Goal: Contribute content: Add original content to the website for others to see

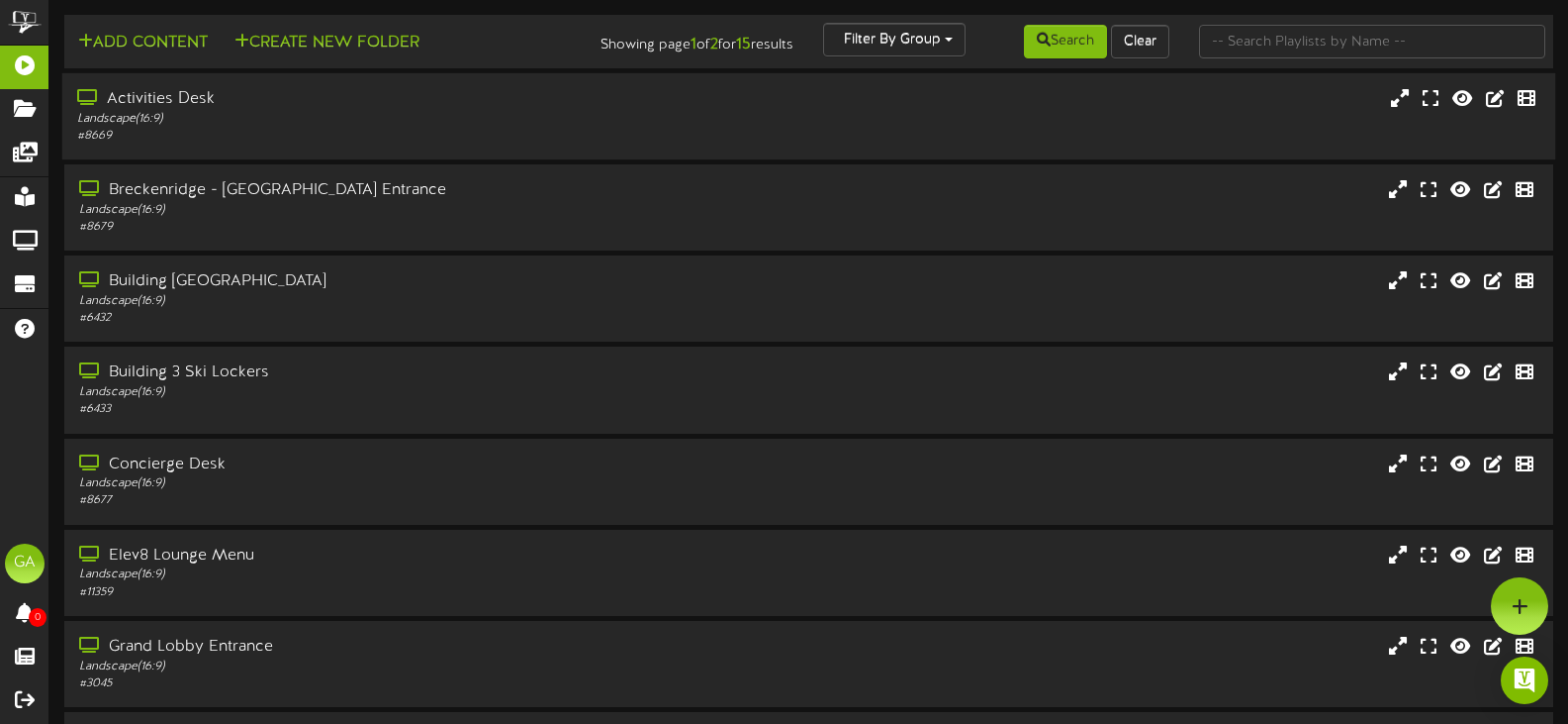
click at [222, 152] on div "Activities Desk Landscape ( 16:9 ) # 8669" at bounding box center [808, 116] width 1494 height 86
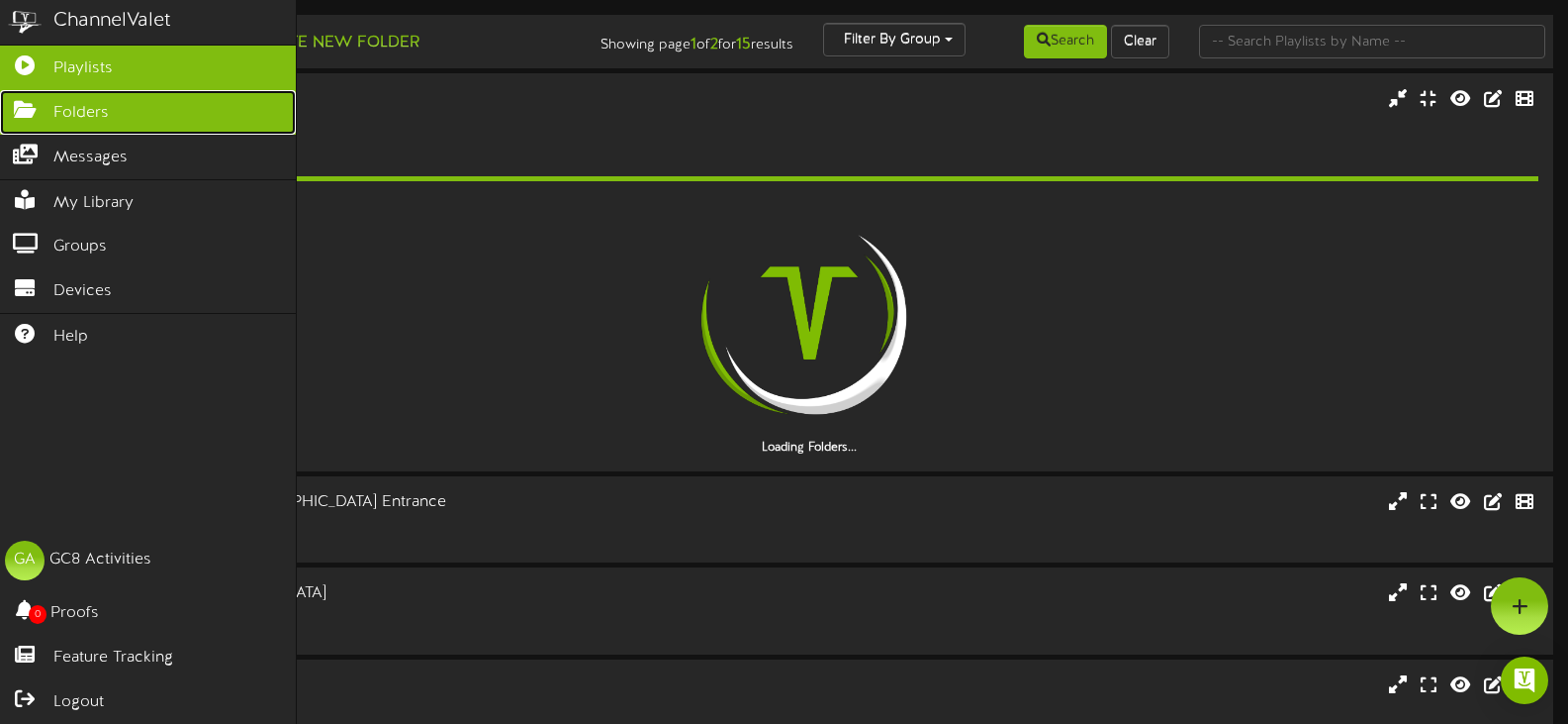
click at [20, 101] on icon at bounding box center [25, 107] width 50 height 15
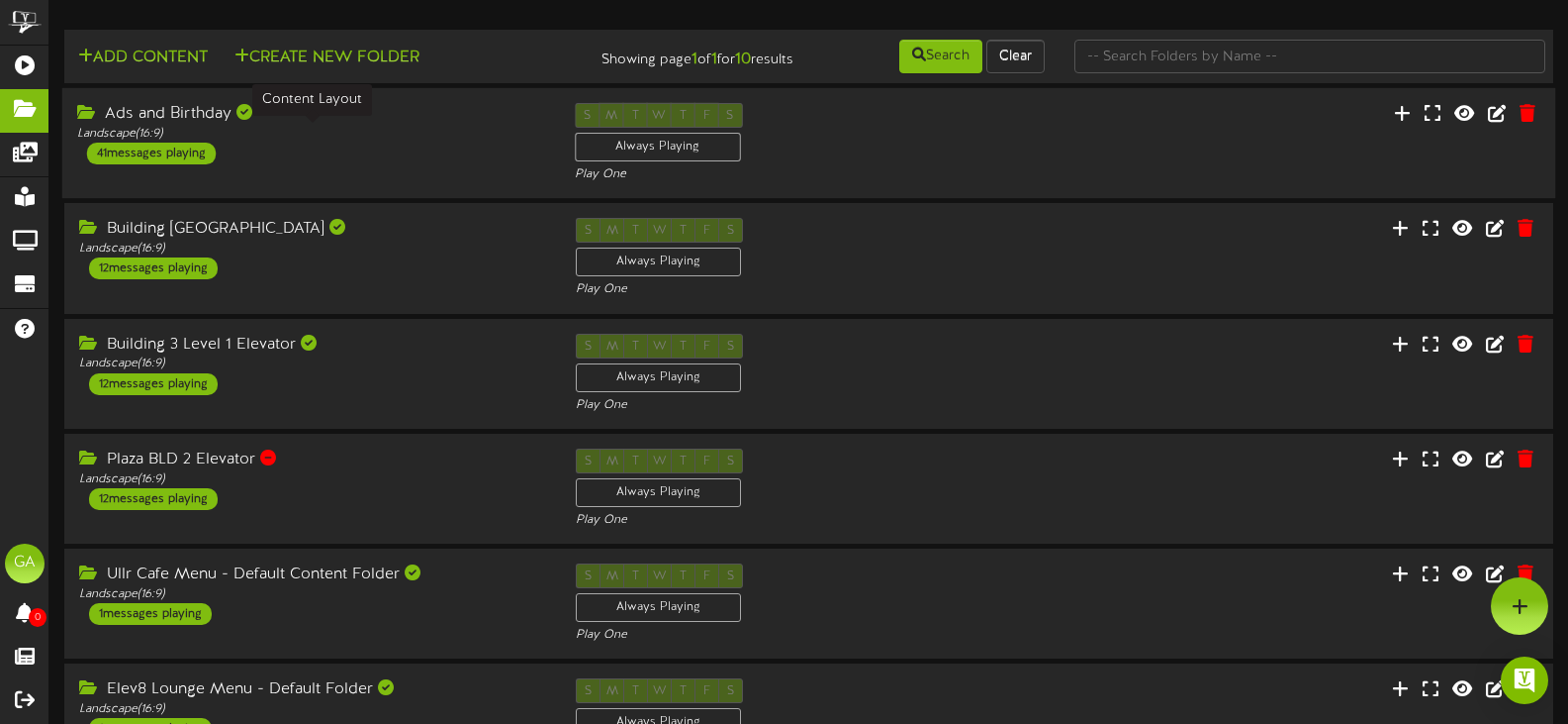
click at [317, 130] on div "Landscape ( 16:9 )" at bounding box center [310, 134] width 468 height 17
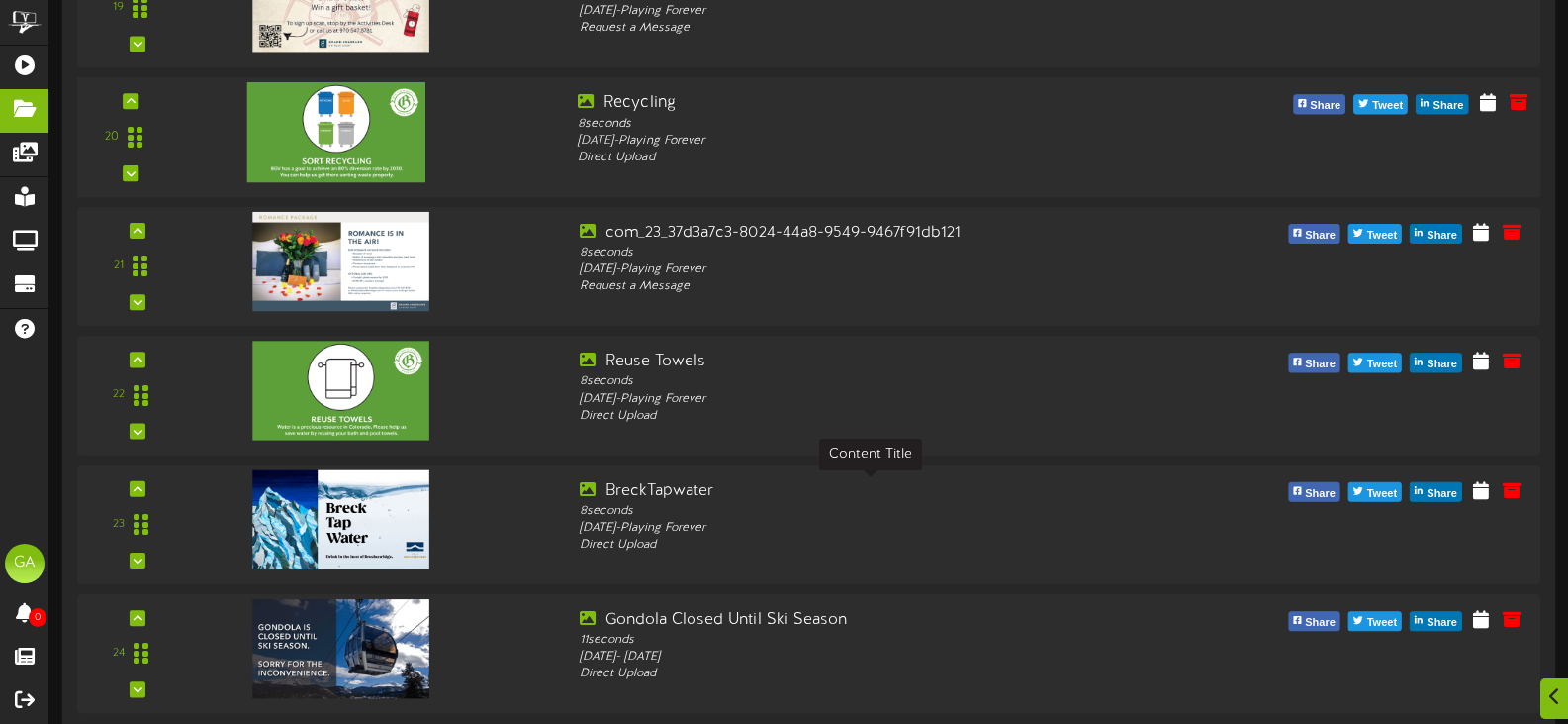
scroll to position [2771, 0]
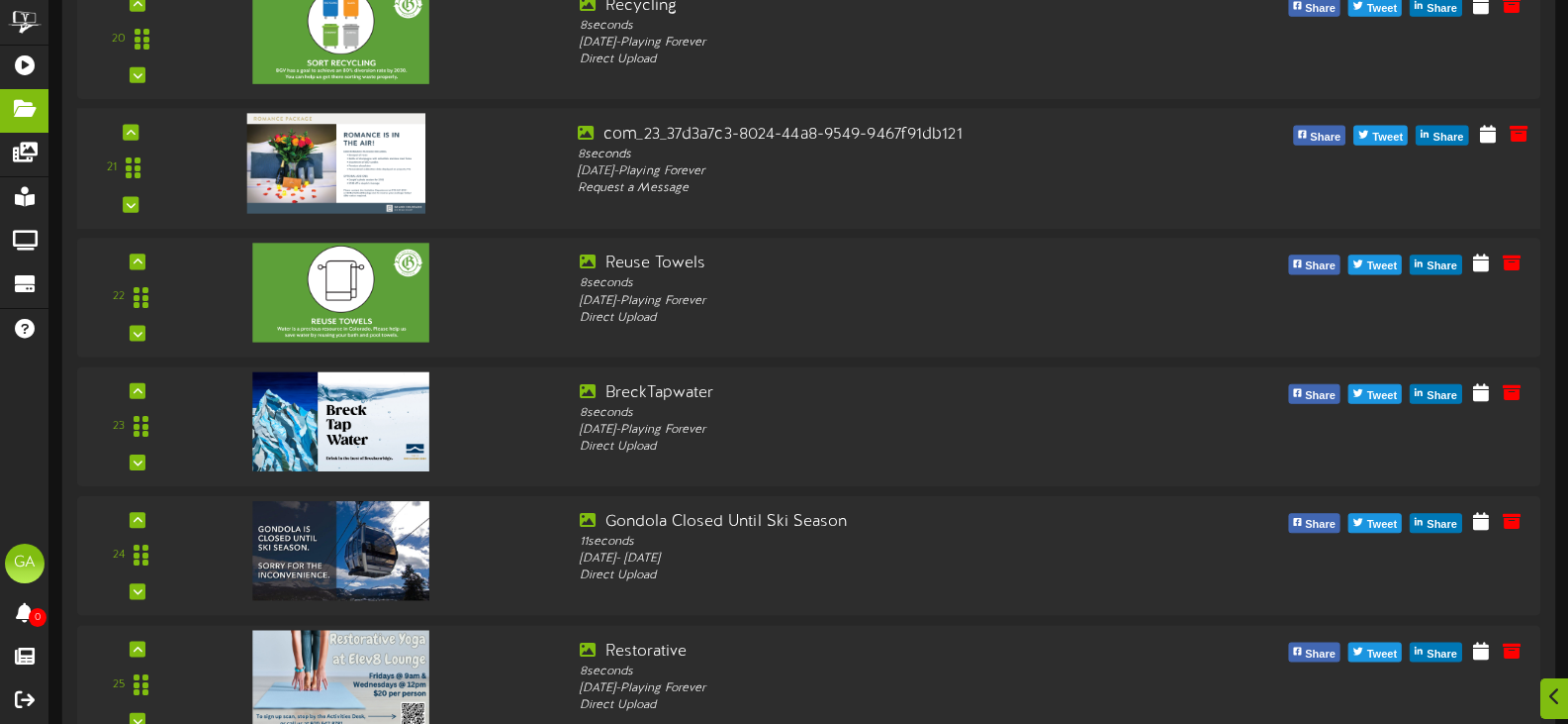
click at [297, 146] on img at bounding box center [336, 163] width 178 height 100
click at [1495, 142] on icon at bounding box center [1487, 133] width 19 height 22
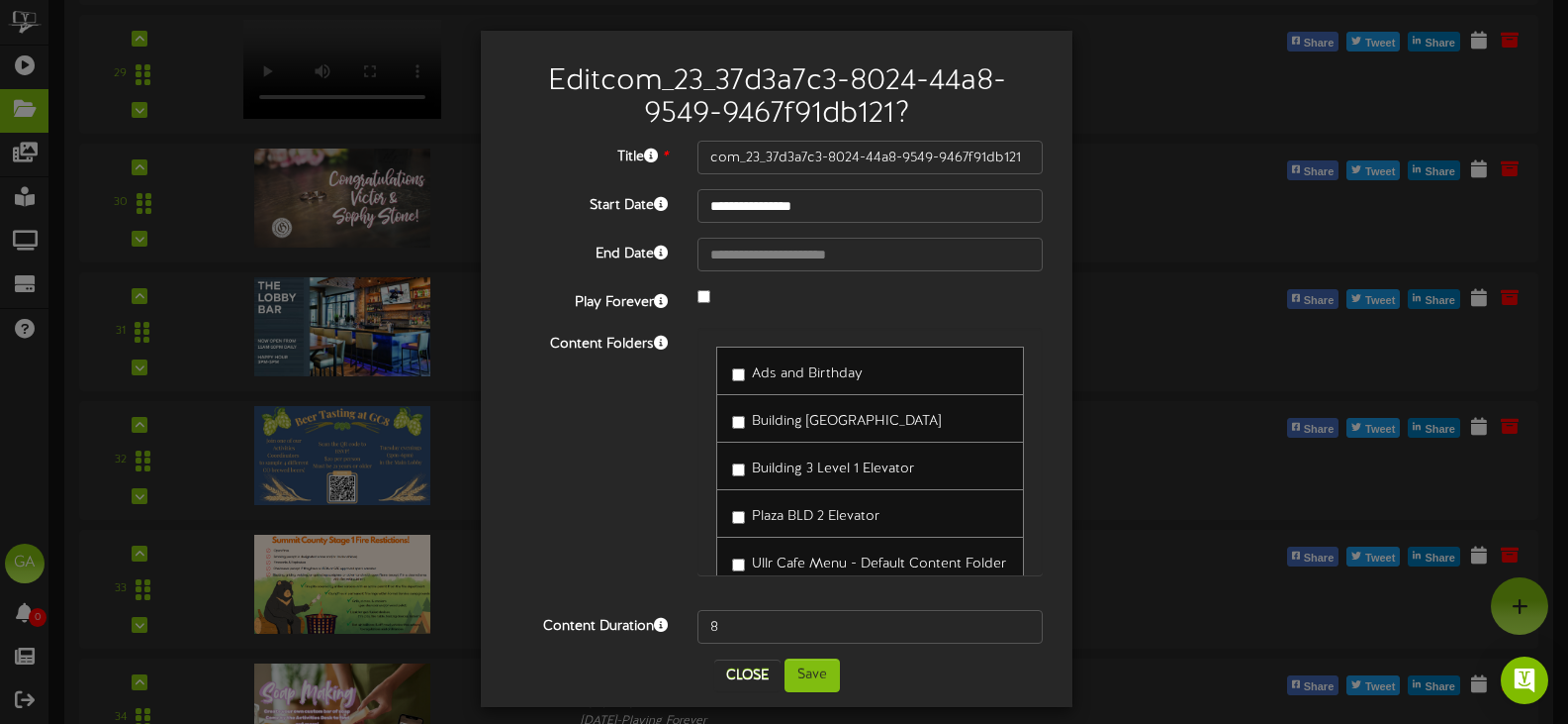
scroll to position [3861, 0]
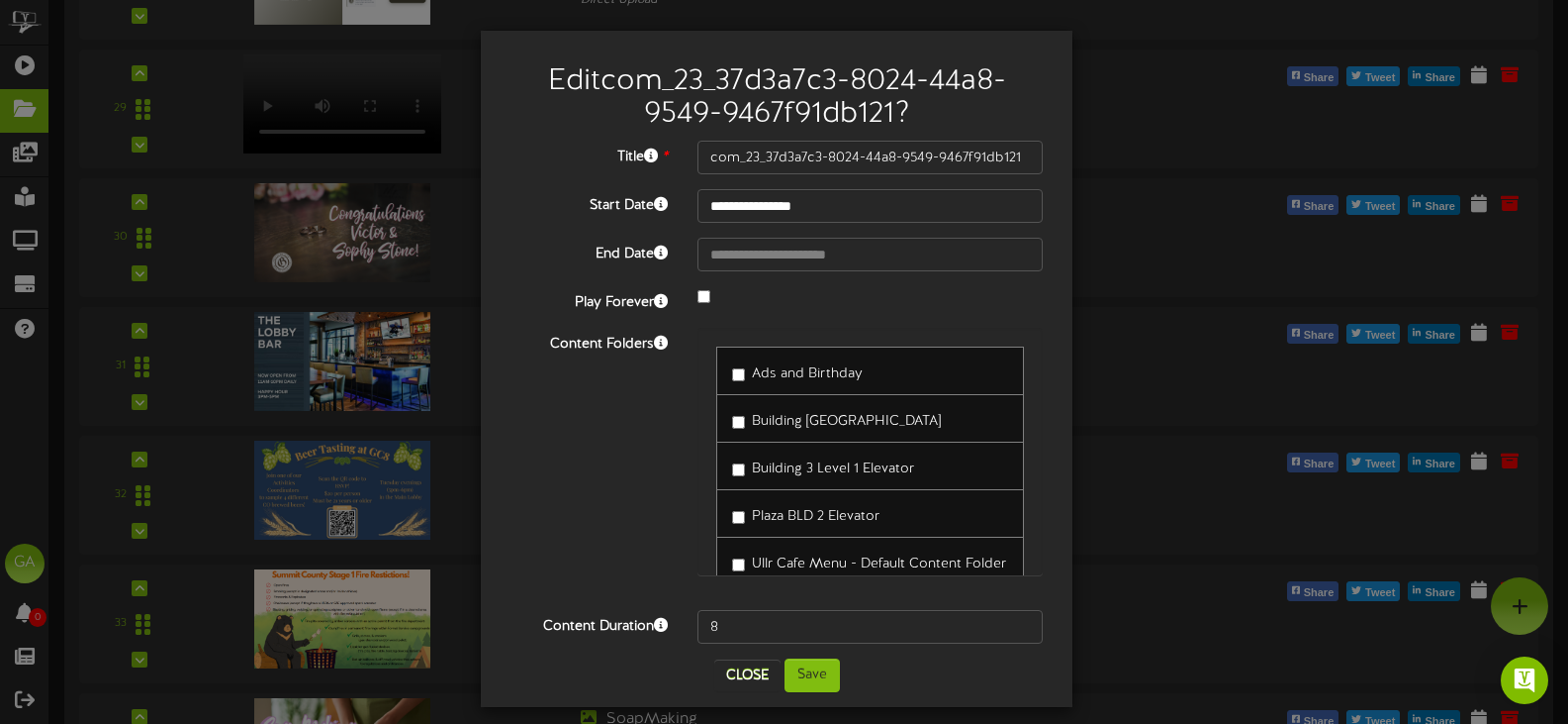
click at [787, 308] on div "Play Forever" at bounding box center [777, 299] width 562 height 27
click at [742, 679] on button "Close" at bounding box center [748, 675] width 66 height 32
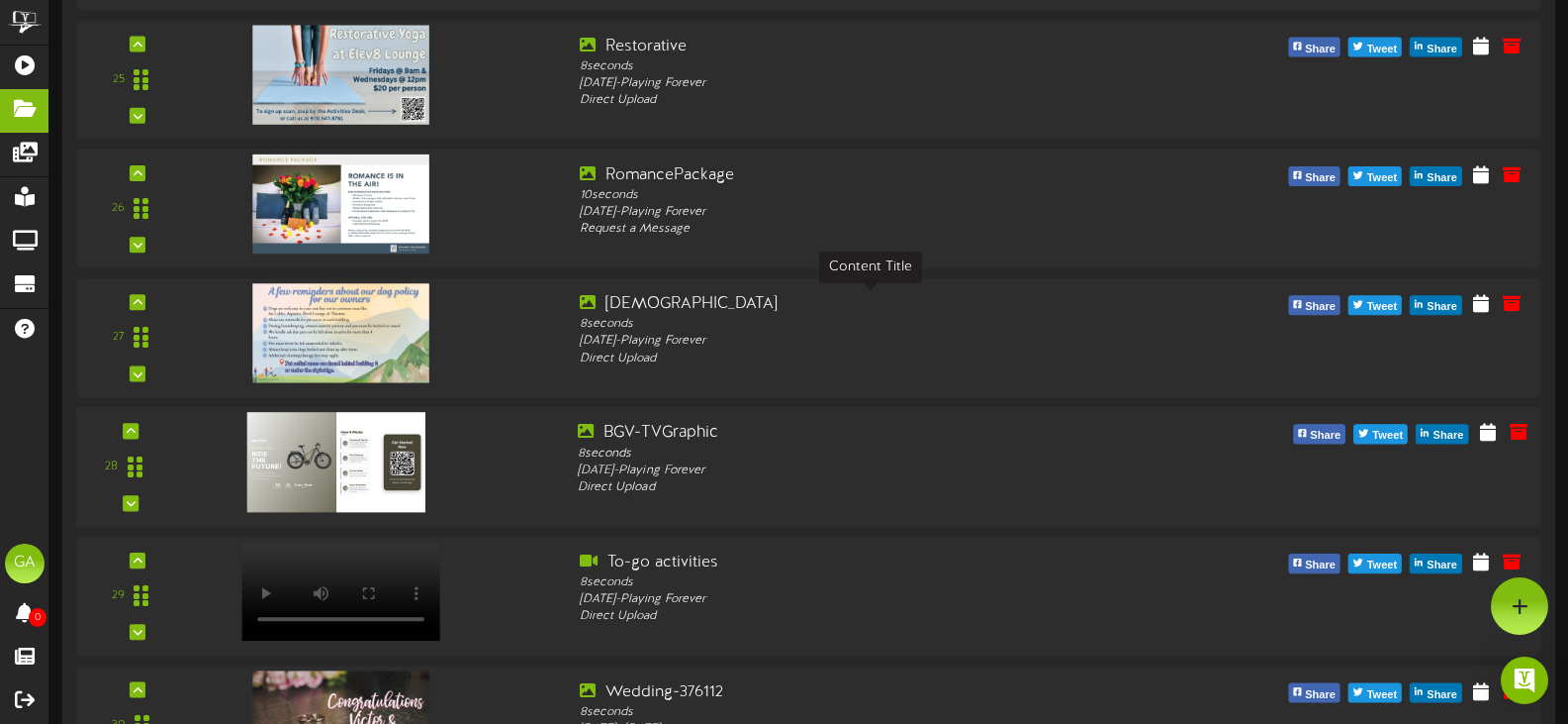
scroll to position [3365, 0]
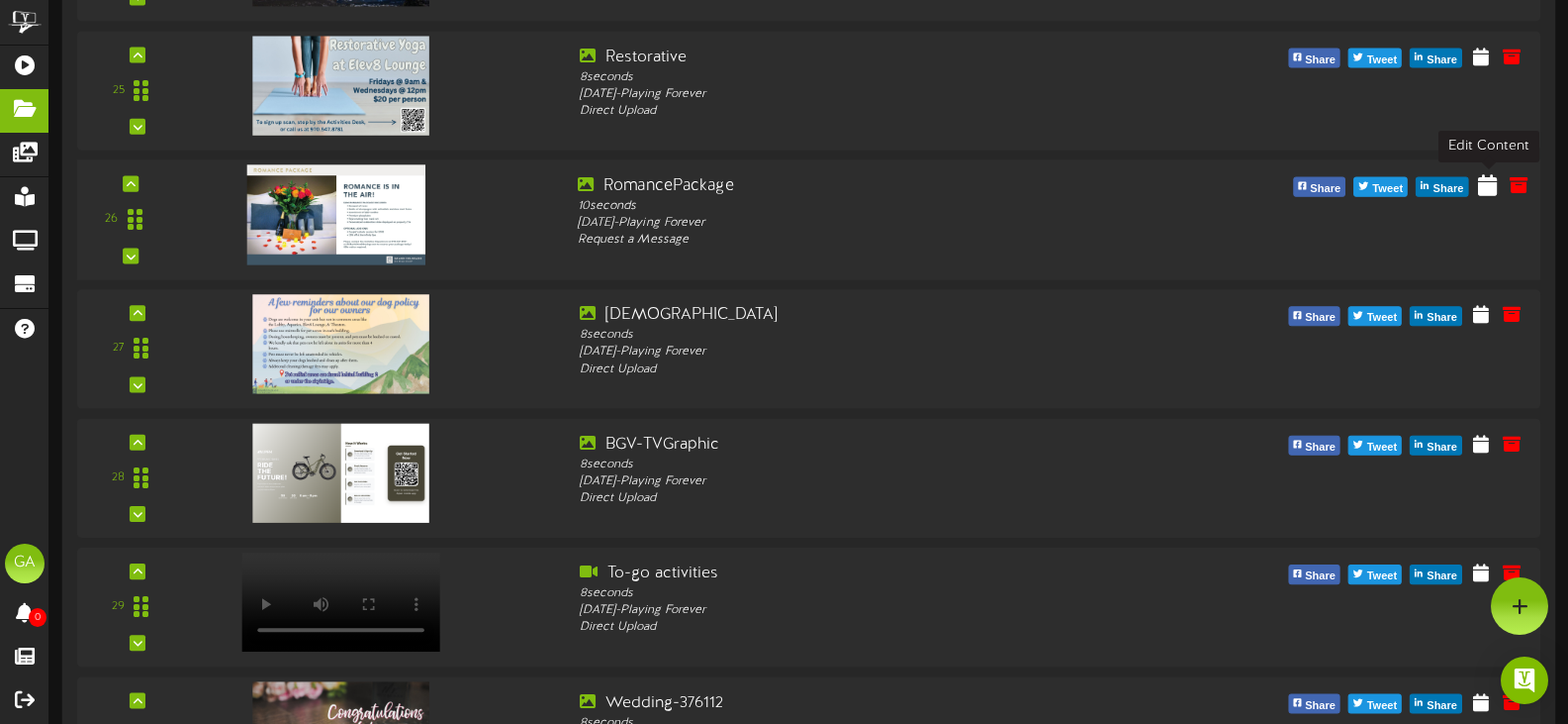
click at [1489, 192] on icon at bounding box center [1487, 184] width 19 height 22
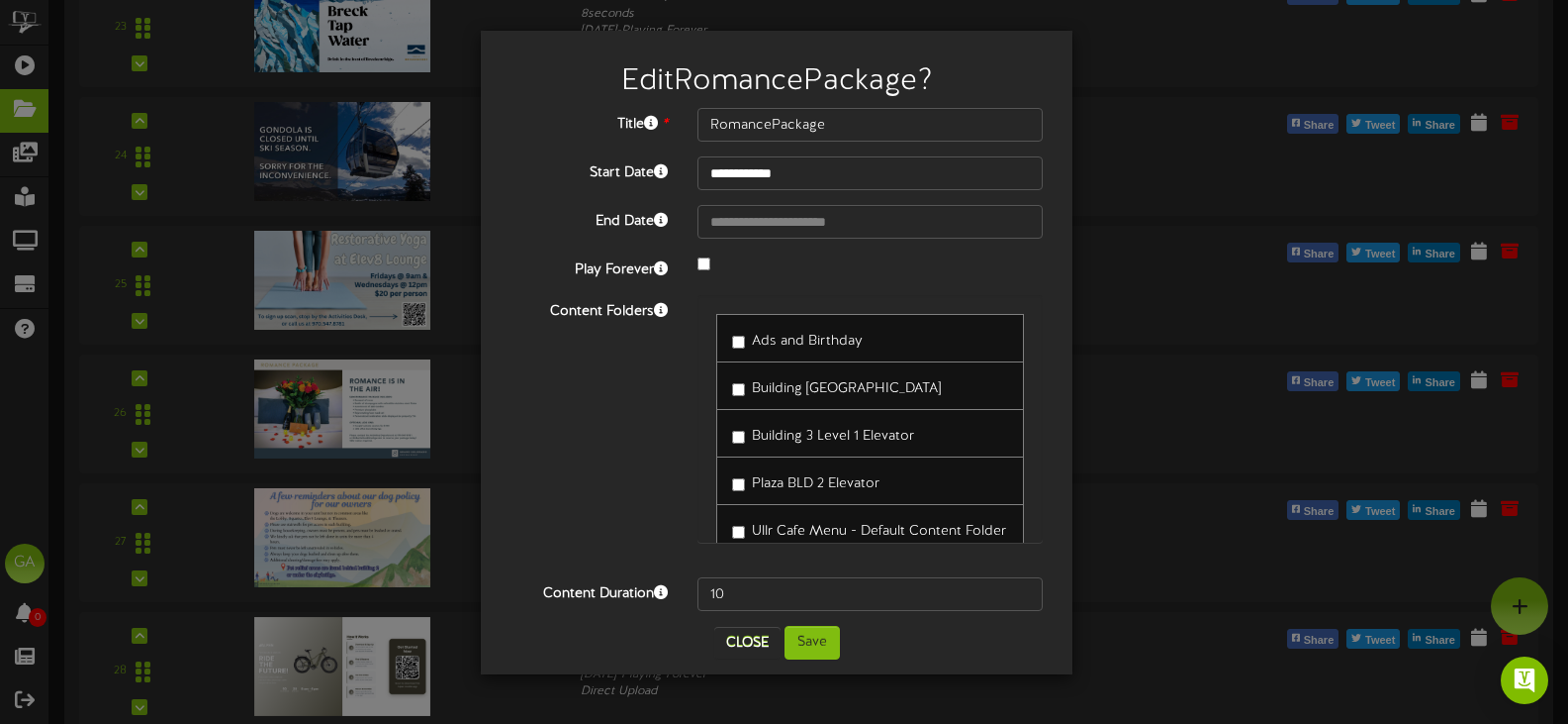
scroll to position [3168, 0]
click at [755, 639] on button "Close" at bounding box center [748, 642] width 66 height 32
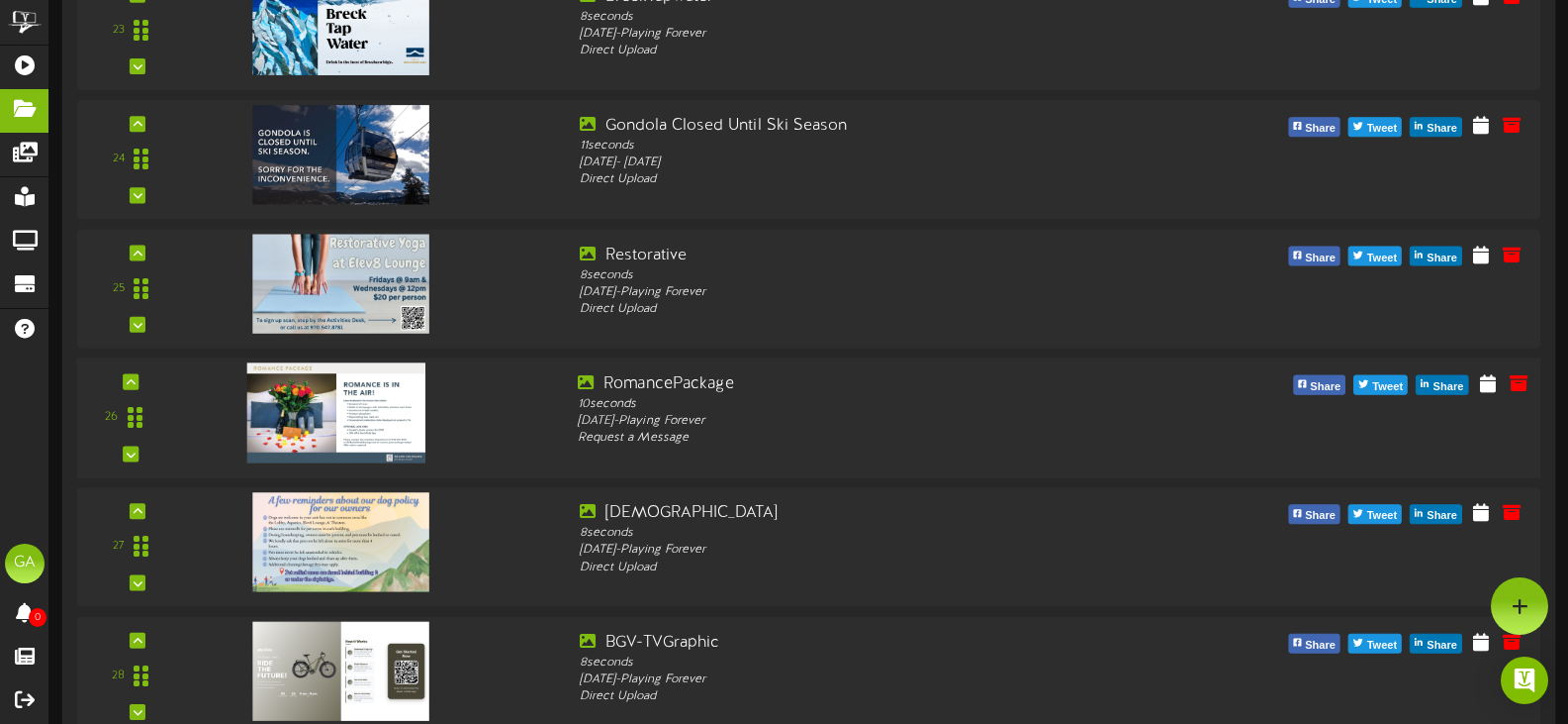
click at [378, 422] on img at bounding box center [336, 412] width 178 height 100
click at [1486, 384] on icon at bounding box center [1487, 382] width 19 height 22
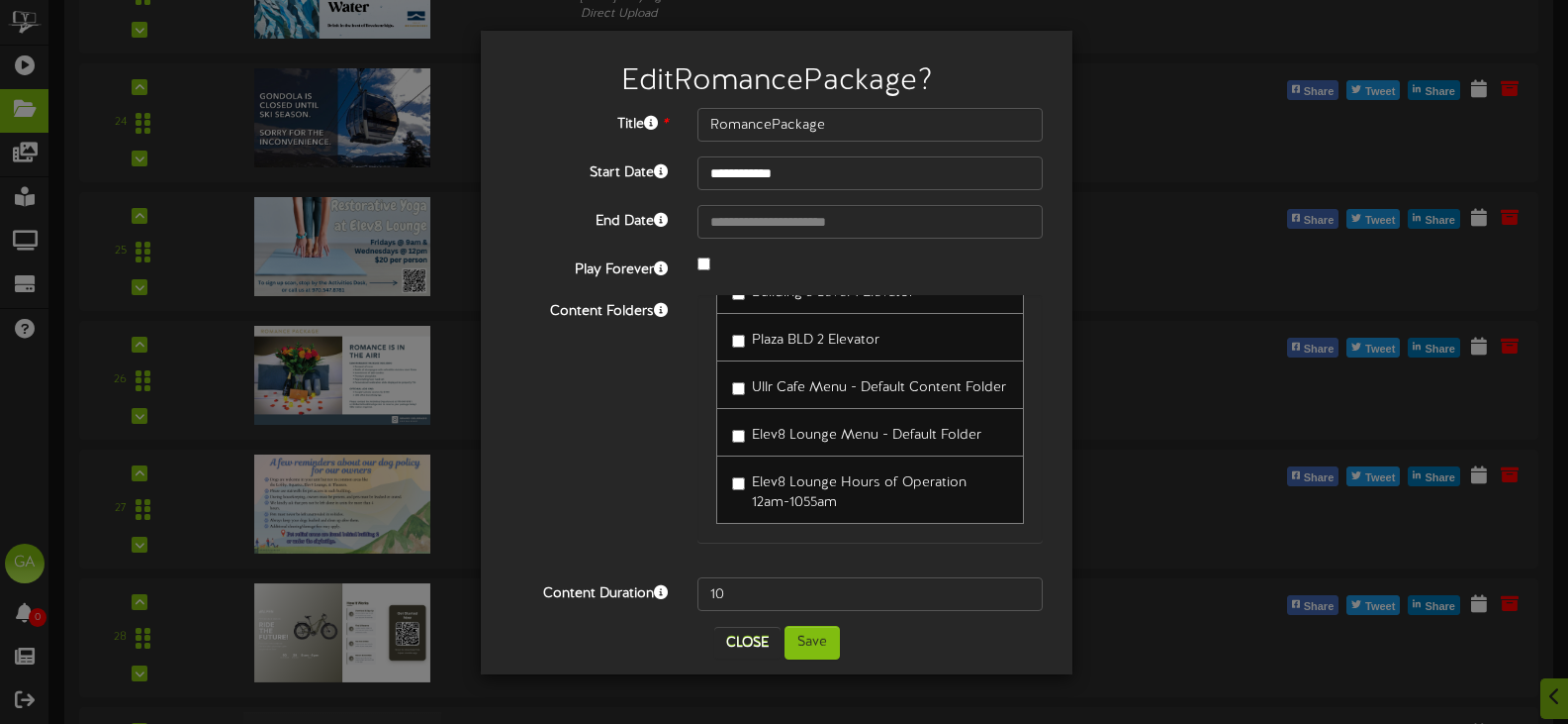
scroll to position [3266, 0]
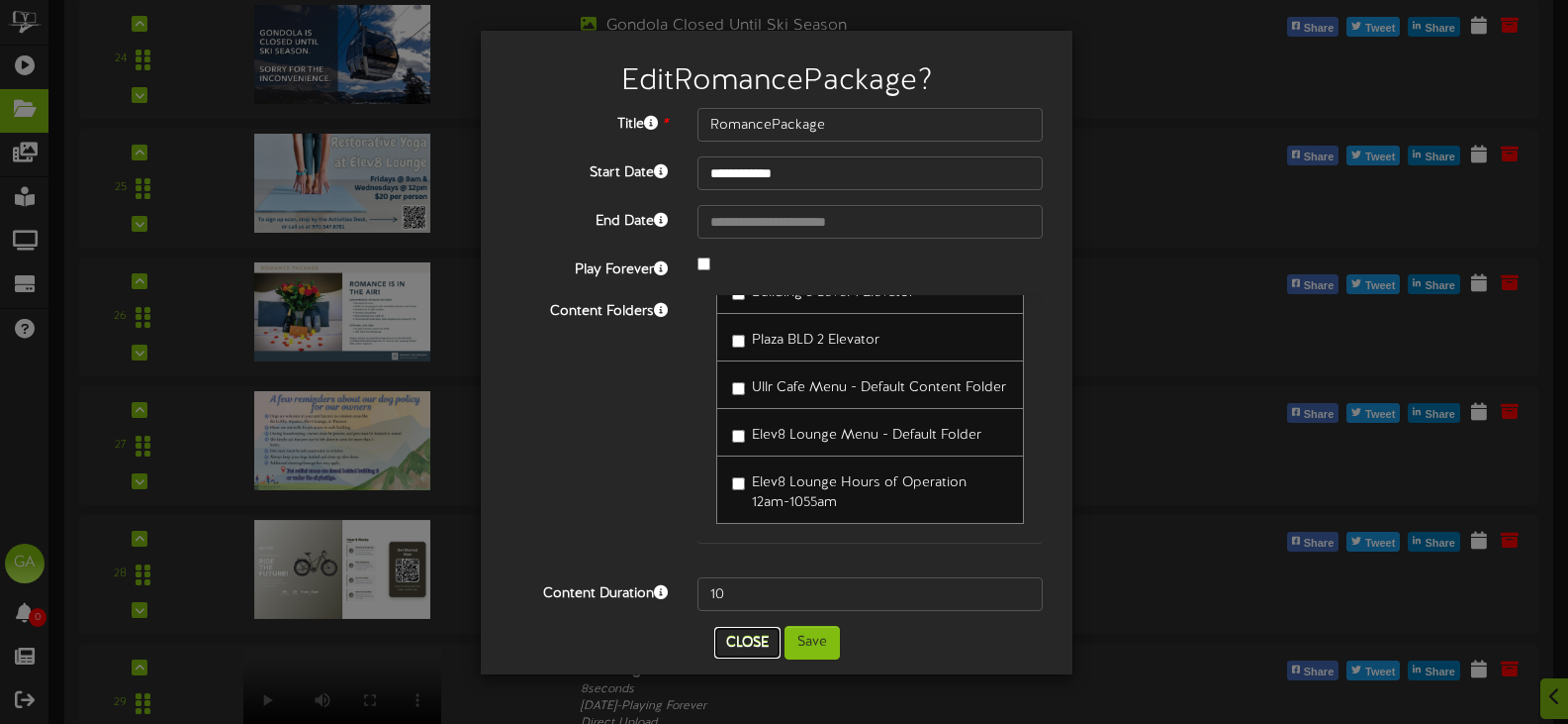
click at [765, 634] on button "Close" at bounding box center [748, 642] width 66 height 32
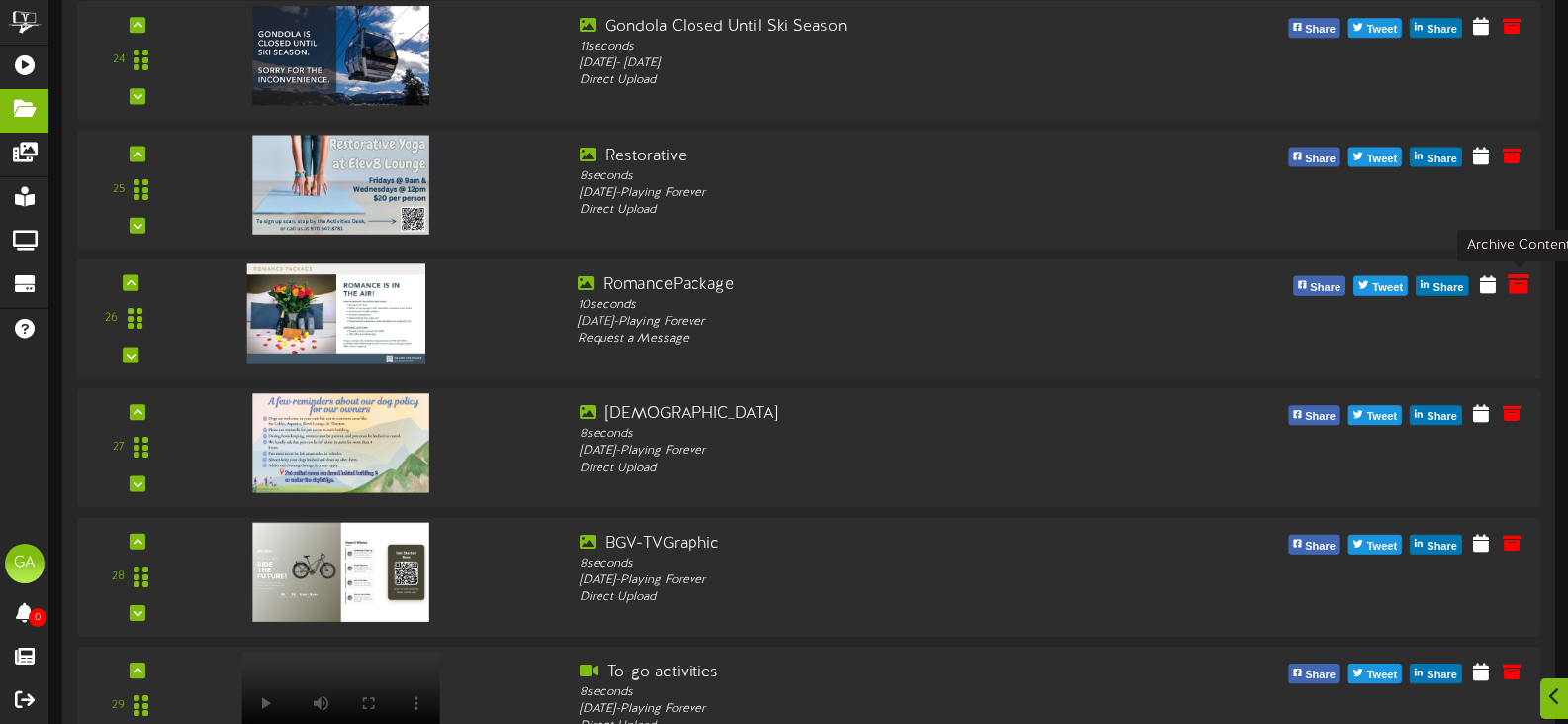
click at [1523, 291] on icon at bounding box center [1519, 284] width 22 height 22
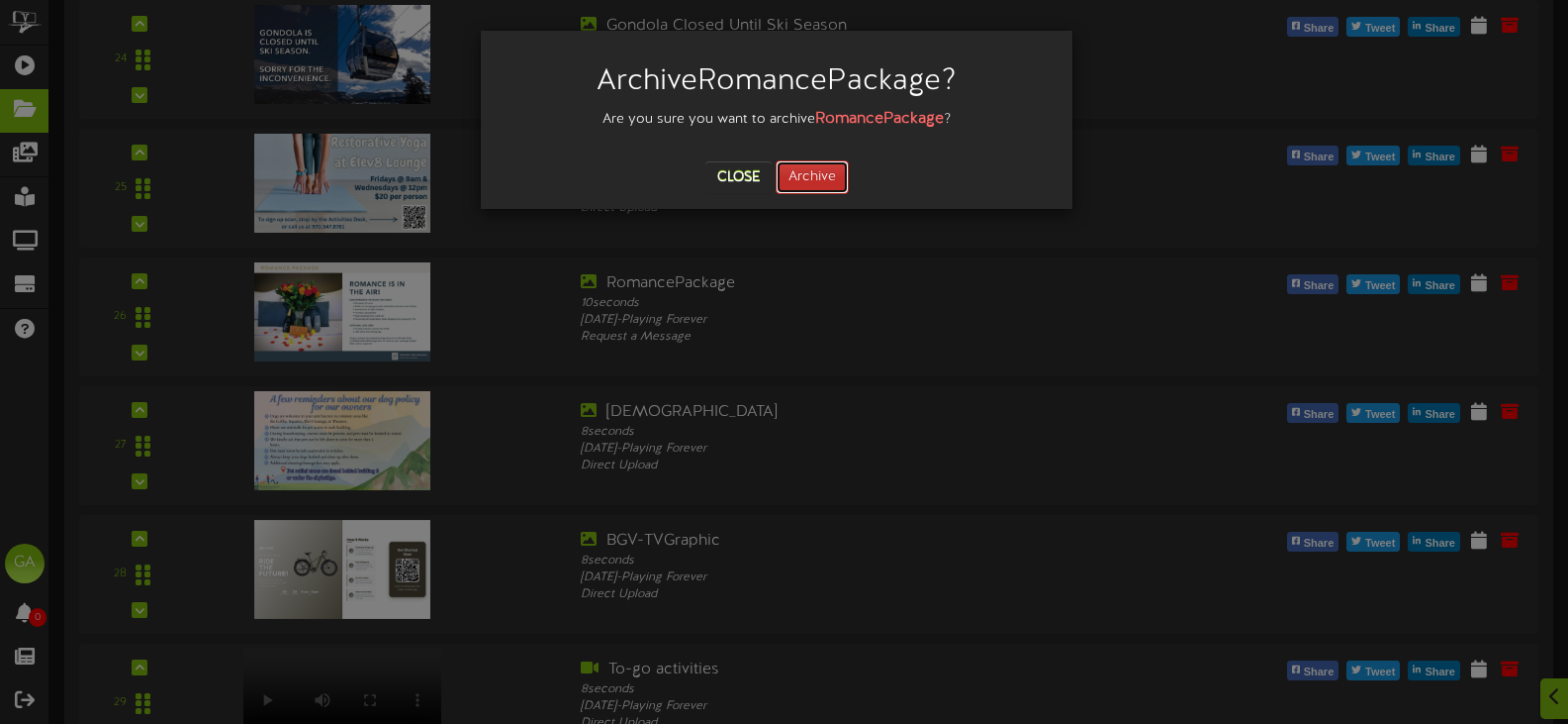
click at [822, 173] on button "Archive" at bounding box center [811, 178] width 73 height 34
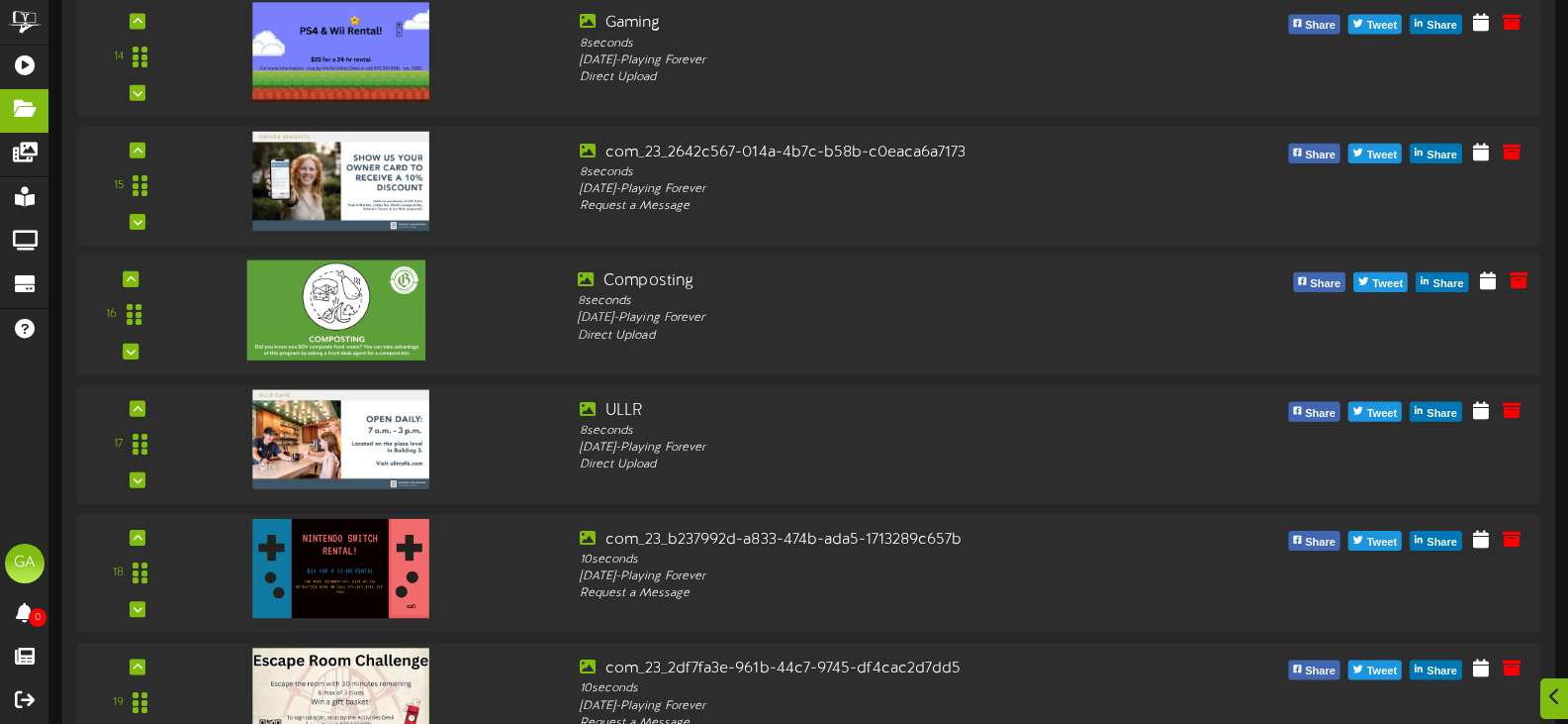
scroll to position [2475, 0]
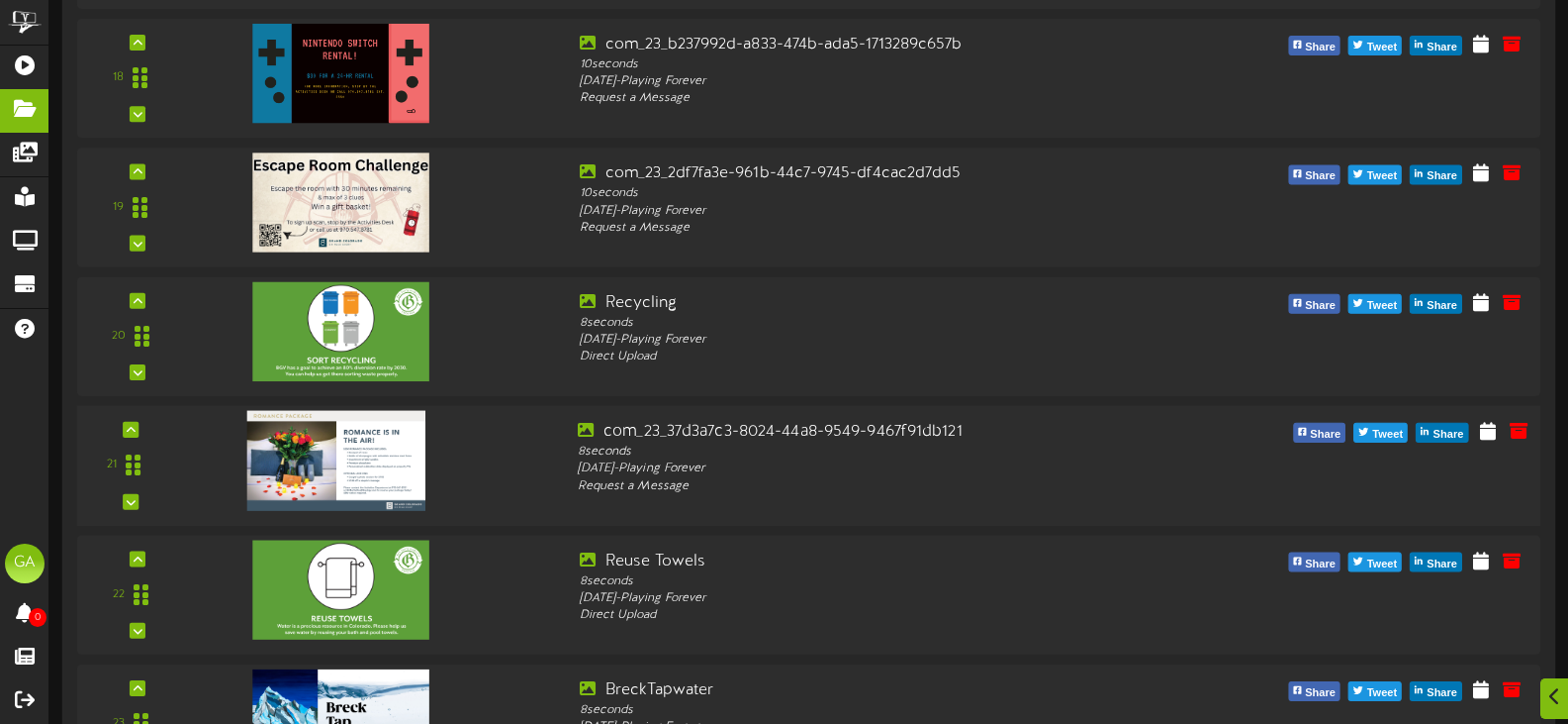
click at [372, 433] on img at bounding box center [336, 460] width 178 height 100
click at [1525, 438] on icon at bounding box center [1519, 429] width 22 height 22
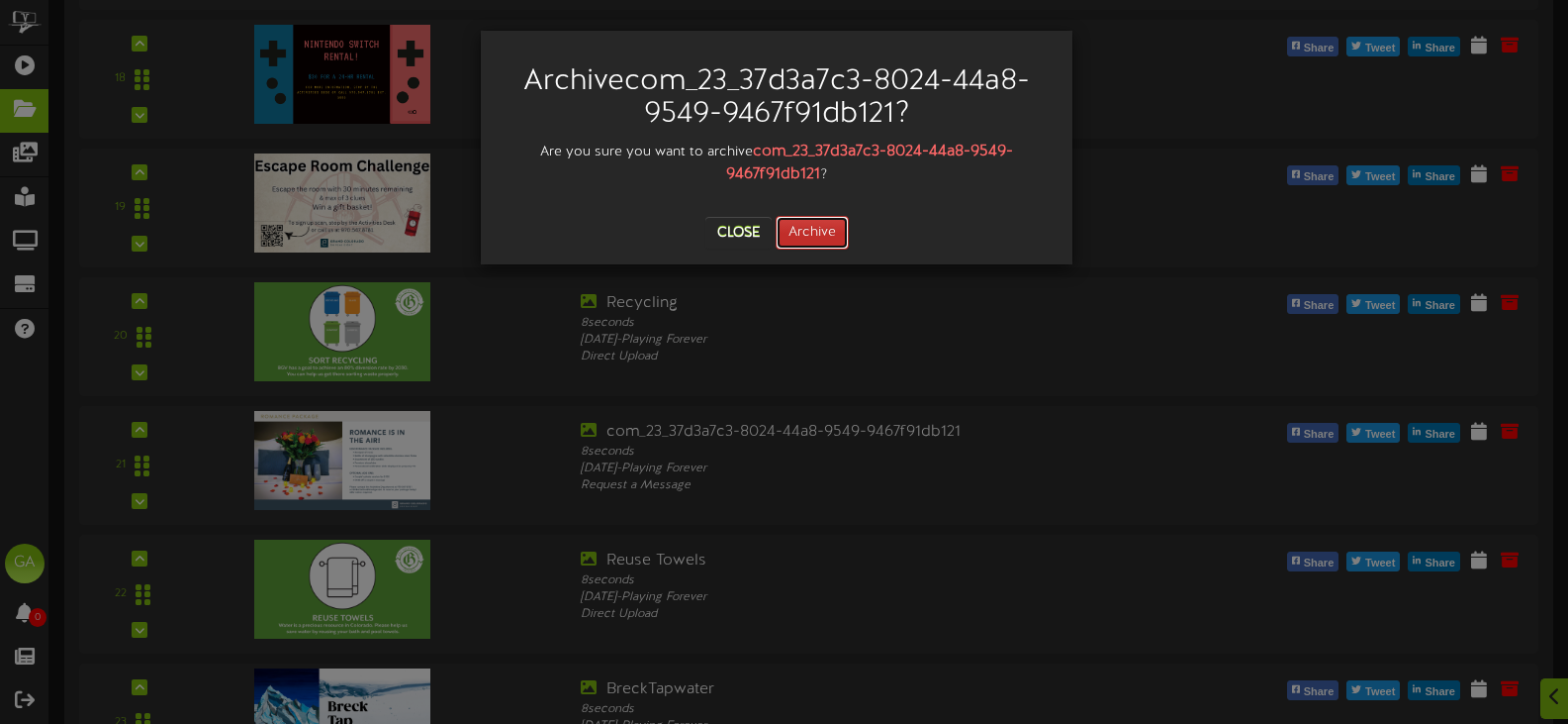
click at [814, 219] on button "Archive" at bounding box center [811, 233] width 73 height 34
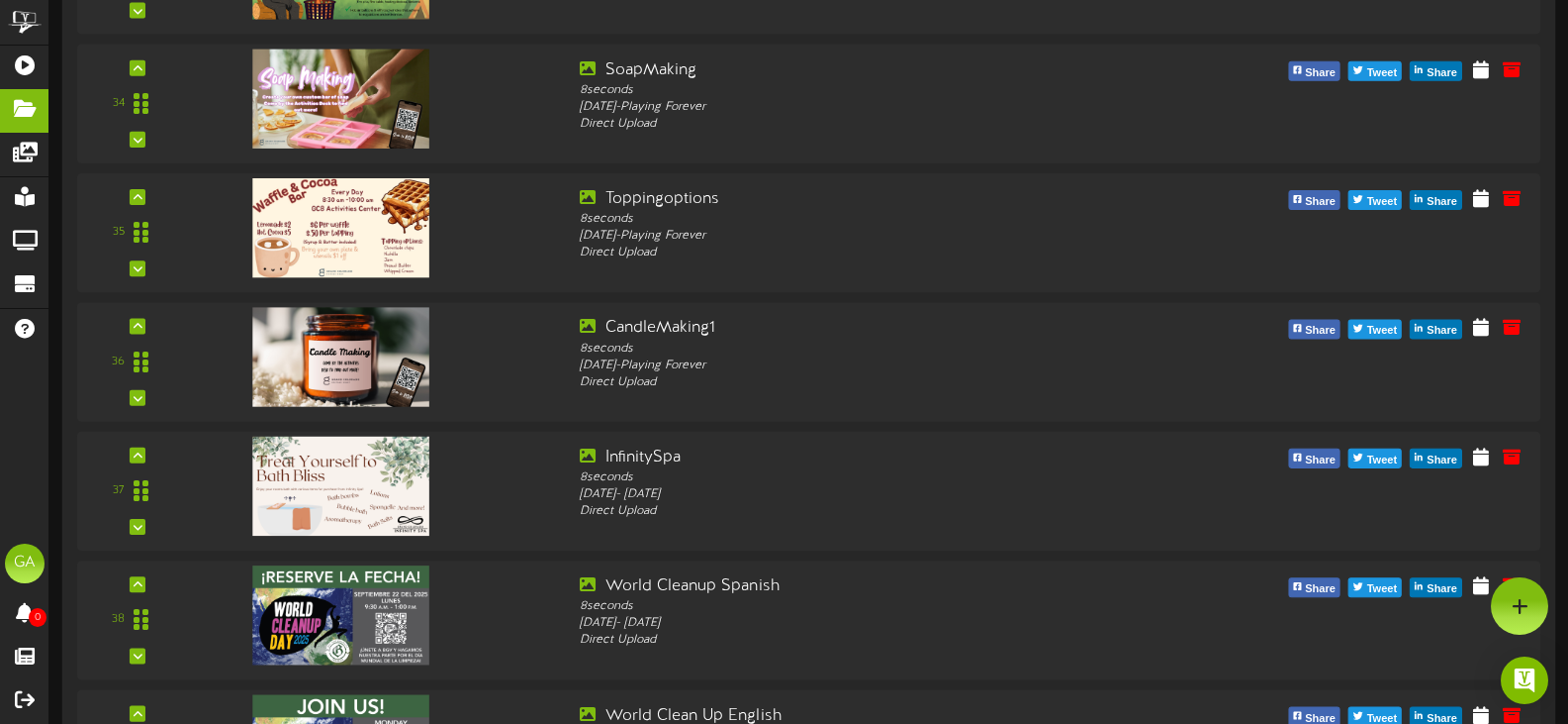
scroll to position [3464, 0]
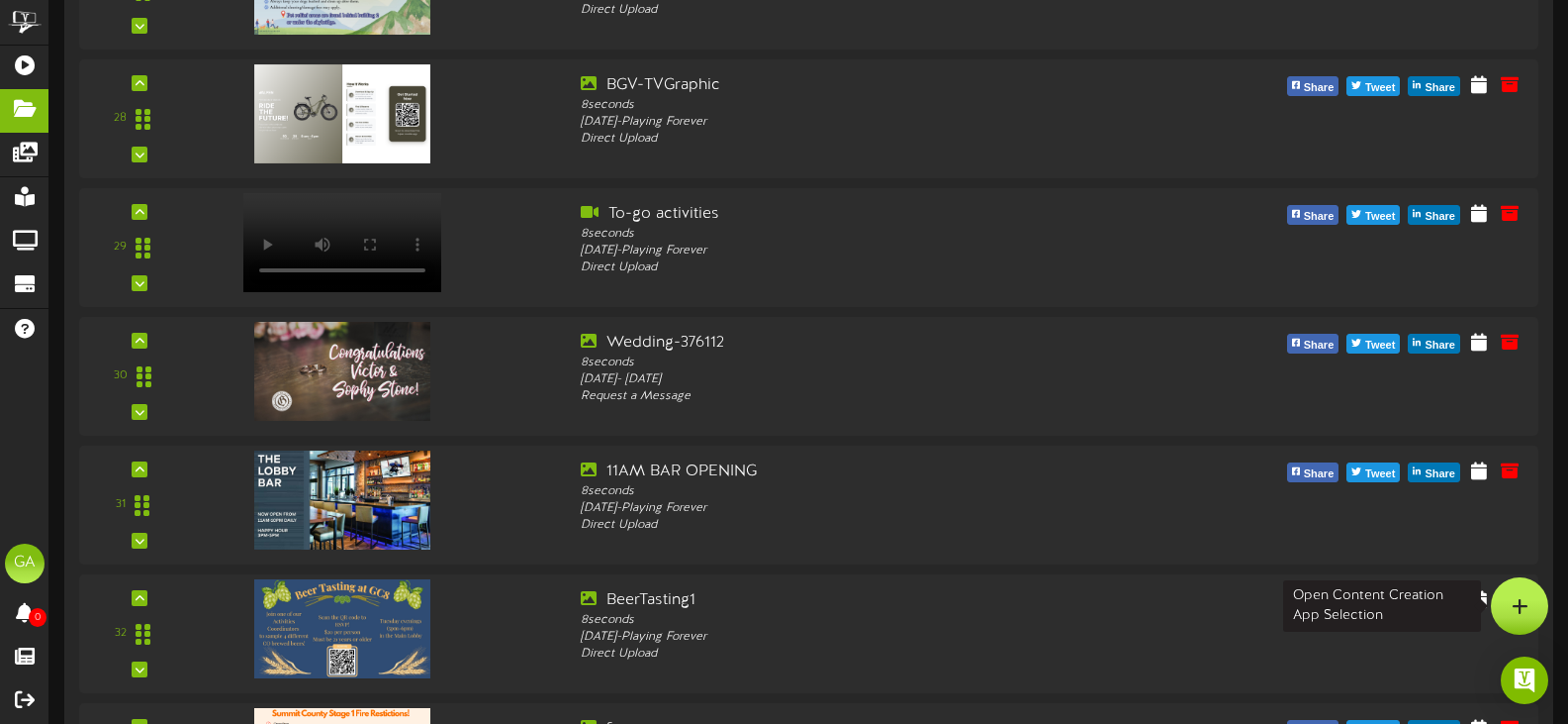
click at [1518, 613] on icon at bounding box center [1519, 606] width 17 height 18
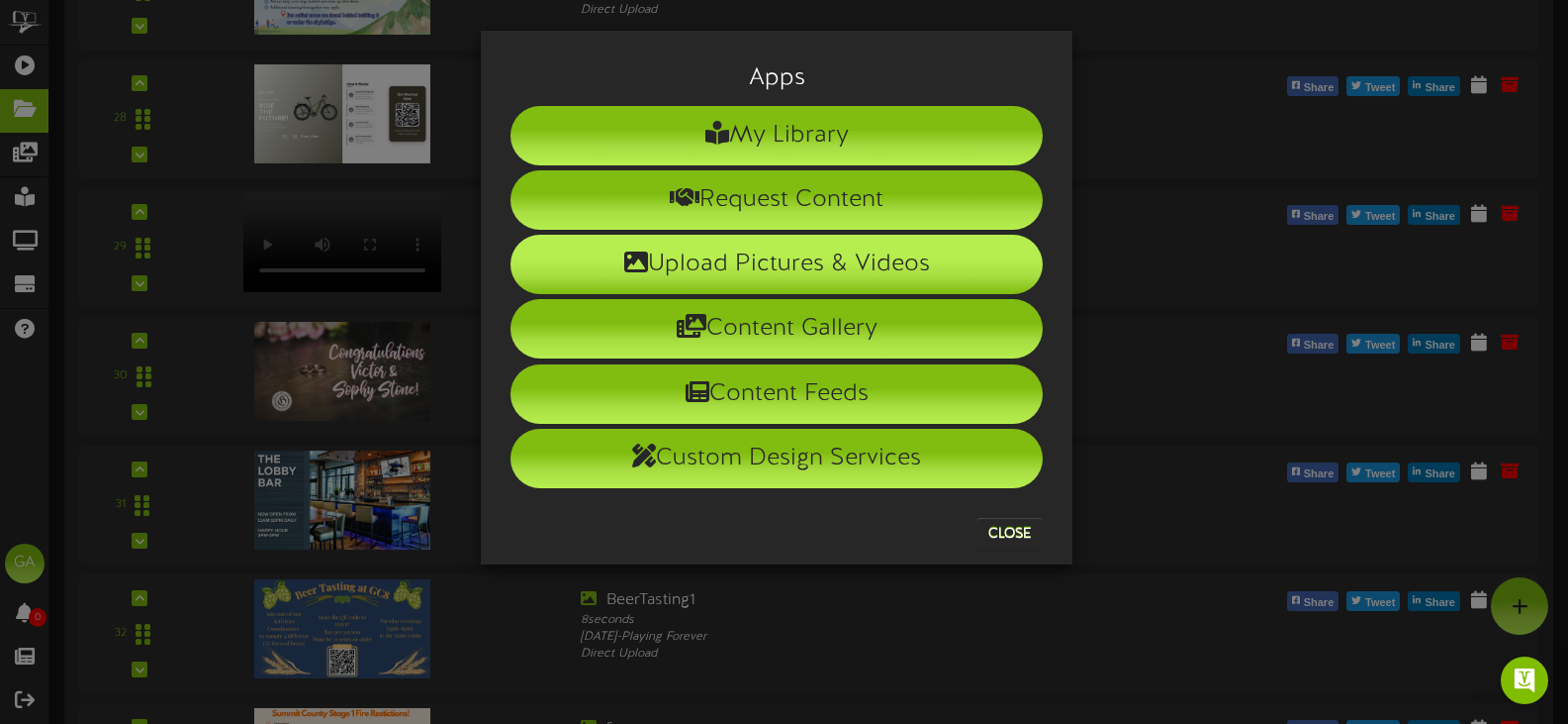
click at [763, 258] on li "Upload Pictures & Videos" at bounding box center [776, 264] width 532 height 59
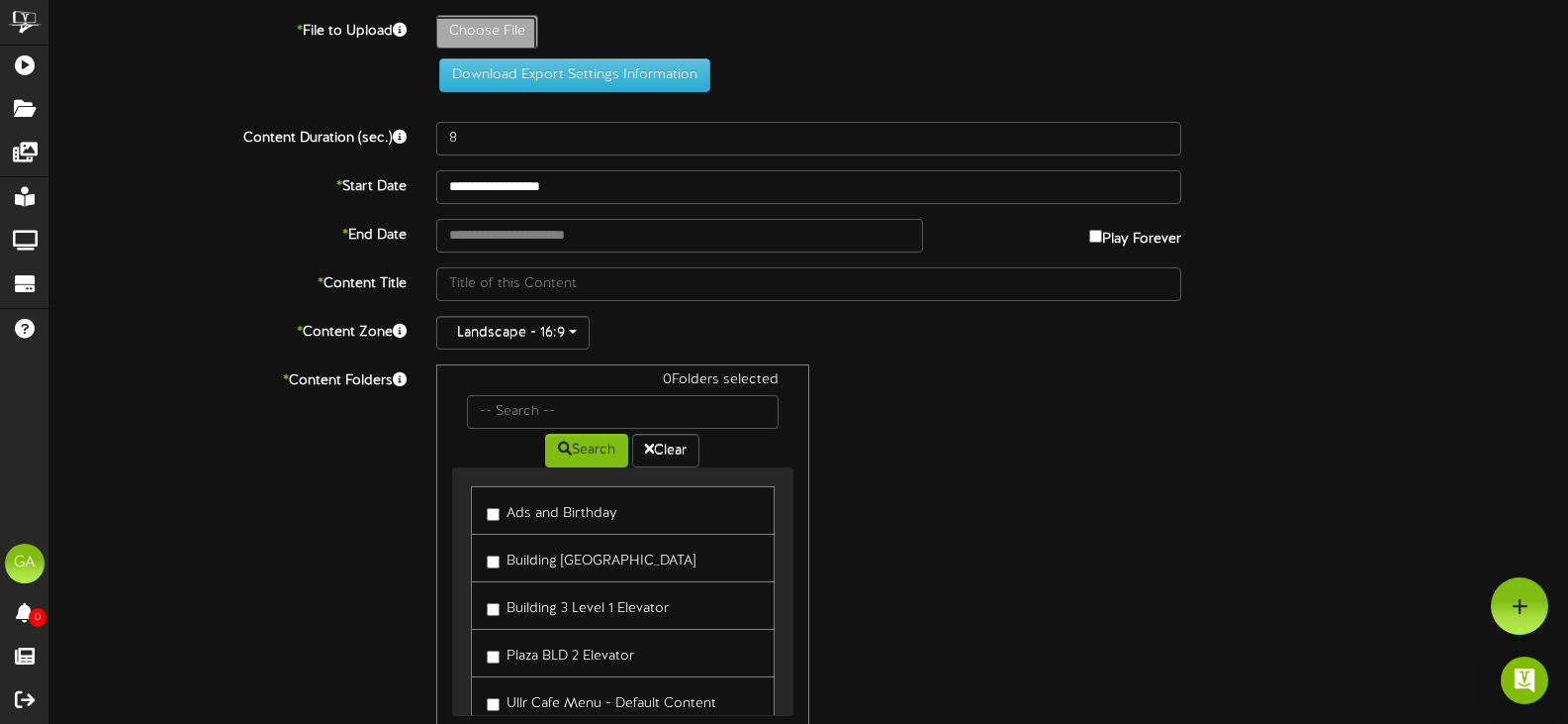
type input "**********"
type input "RomancePackage"
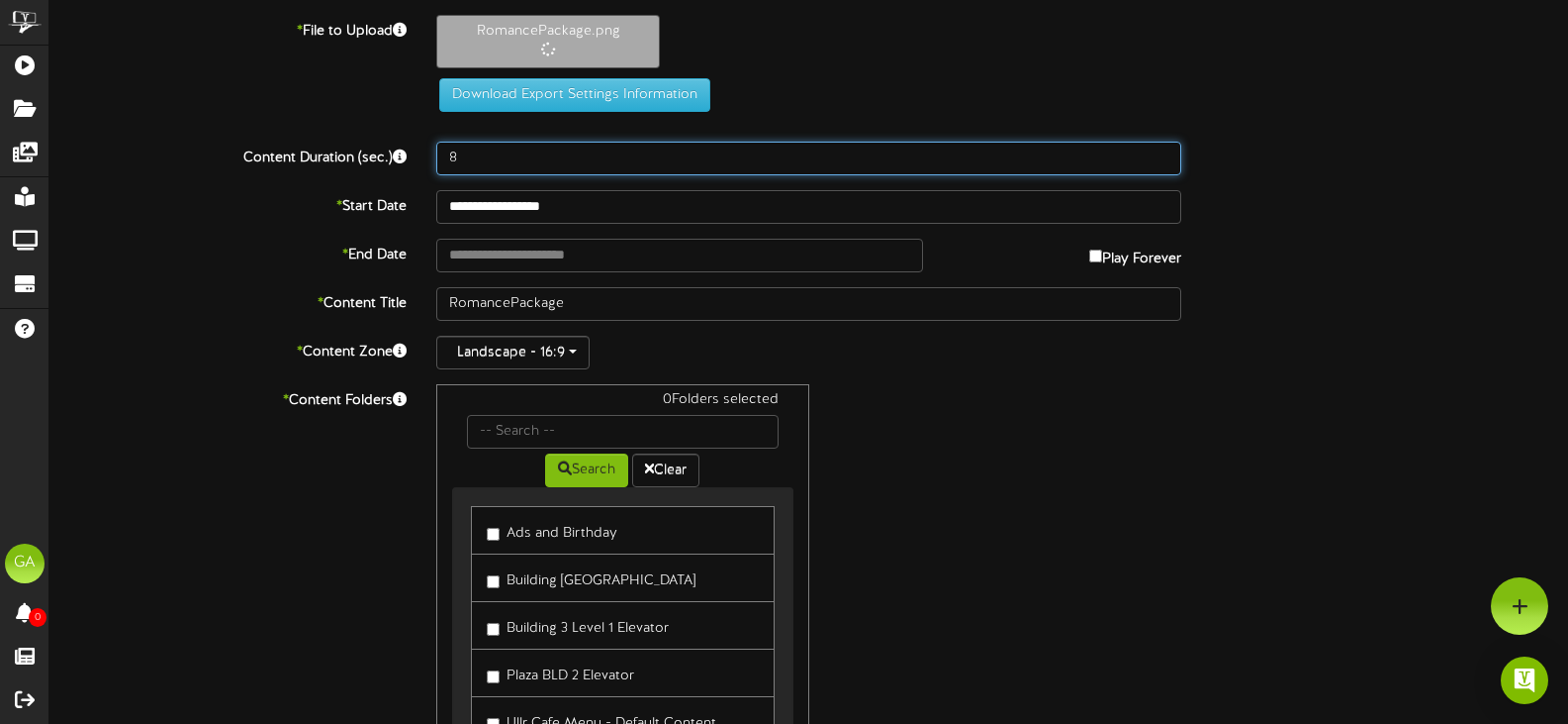
click at [551, 168] on input "8" at bounding box center [808, 159] width 745 height 34
click at [1163, 153] on input "9" at bounding box center [808, 159] width 745 height 34
type input "10"
click at [1163, 153] on input "10" at bounding box center [808, 159] width 745 height 34
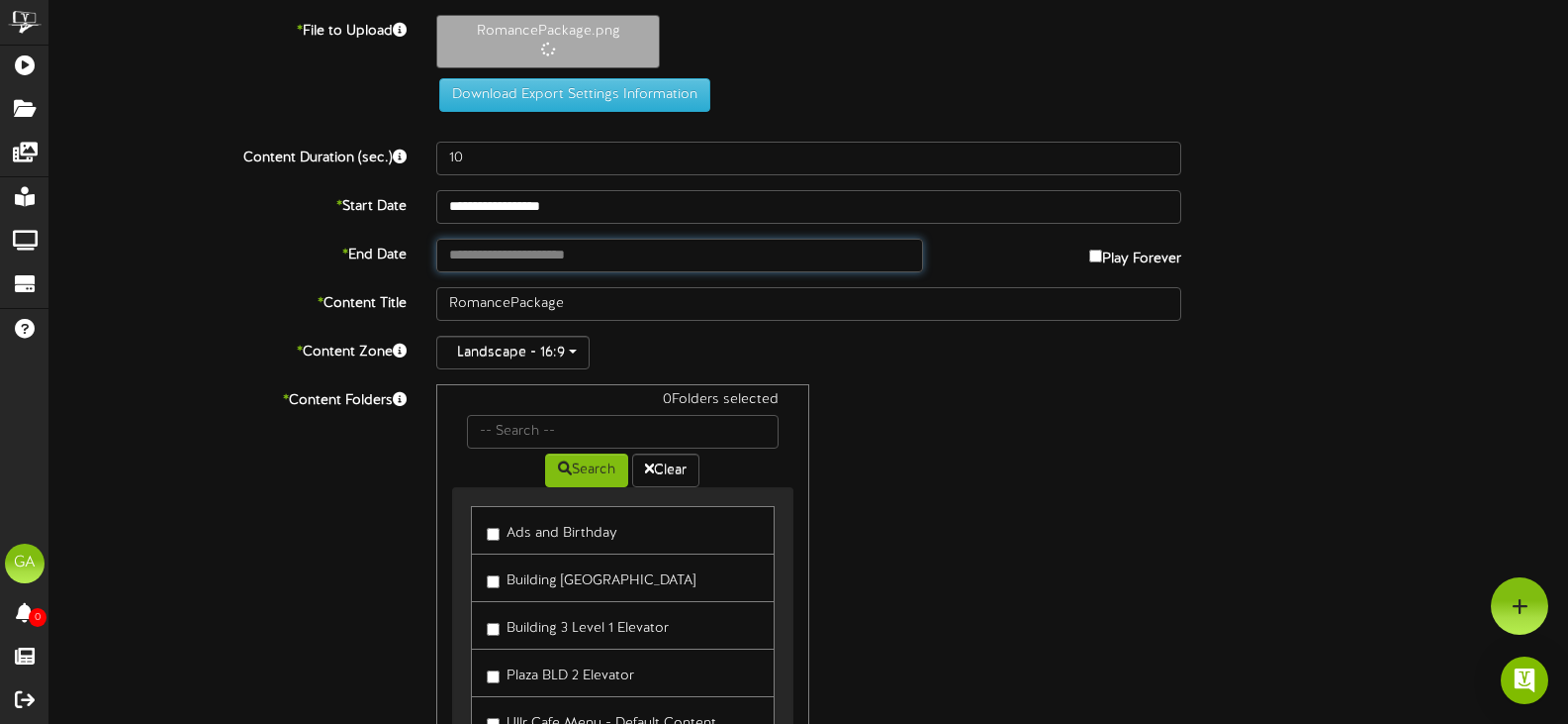
click at [650, 252] on input "text" at bounding box center [680, 256] width 487 height 34
type input "**********"
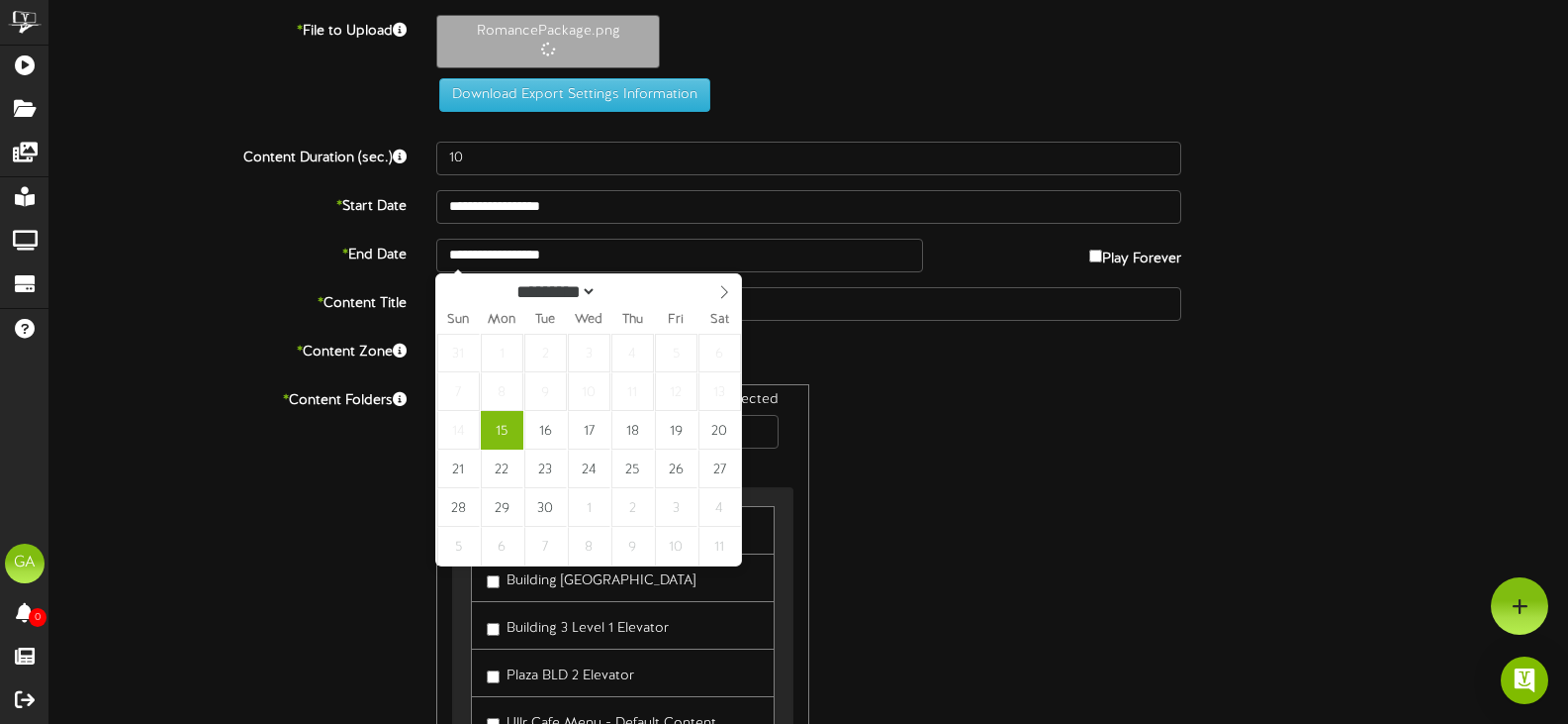
click at [980, 275] on div "**********" at bounding box center [808, 432] width 1518 height 836
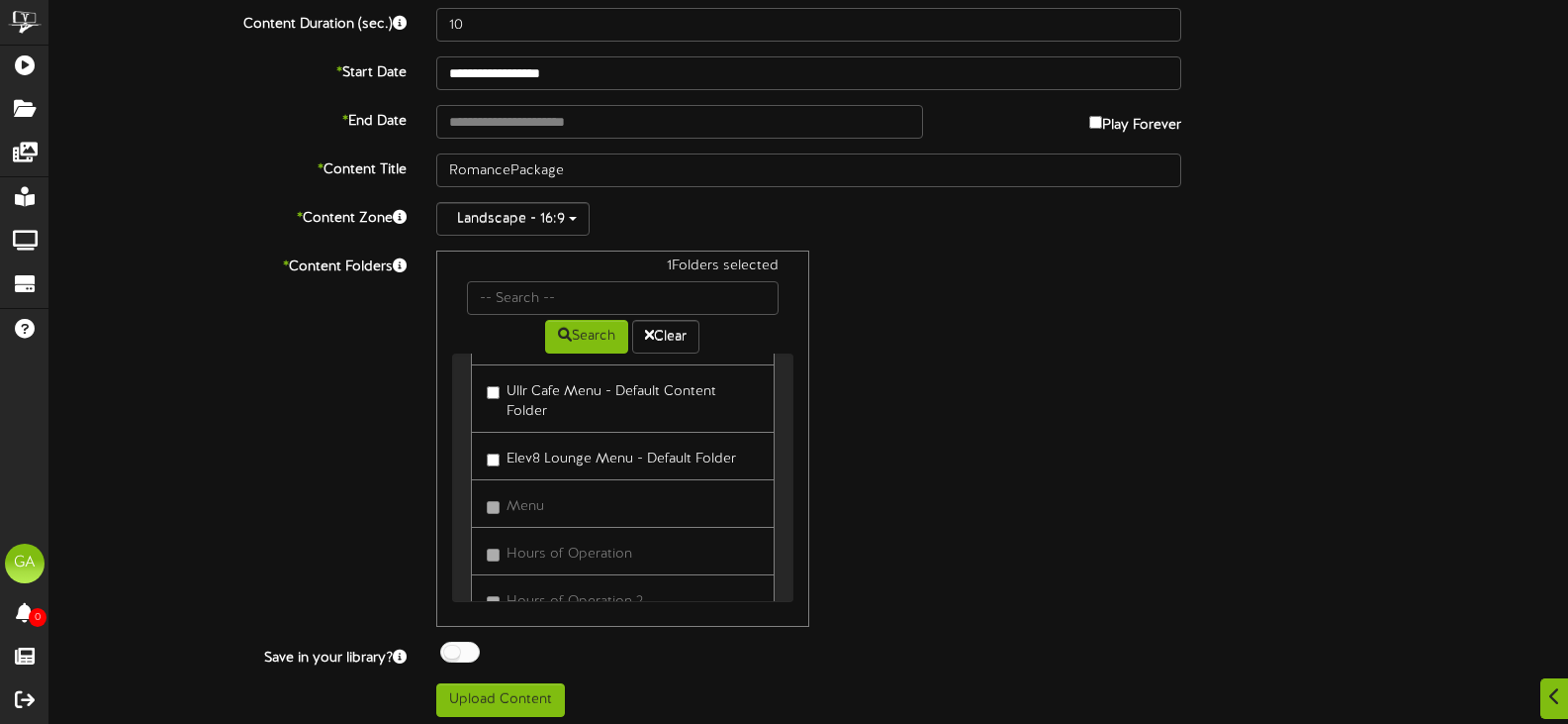
scroll to position [233, 0]
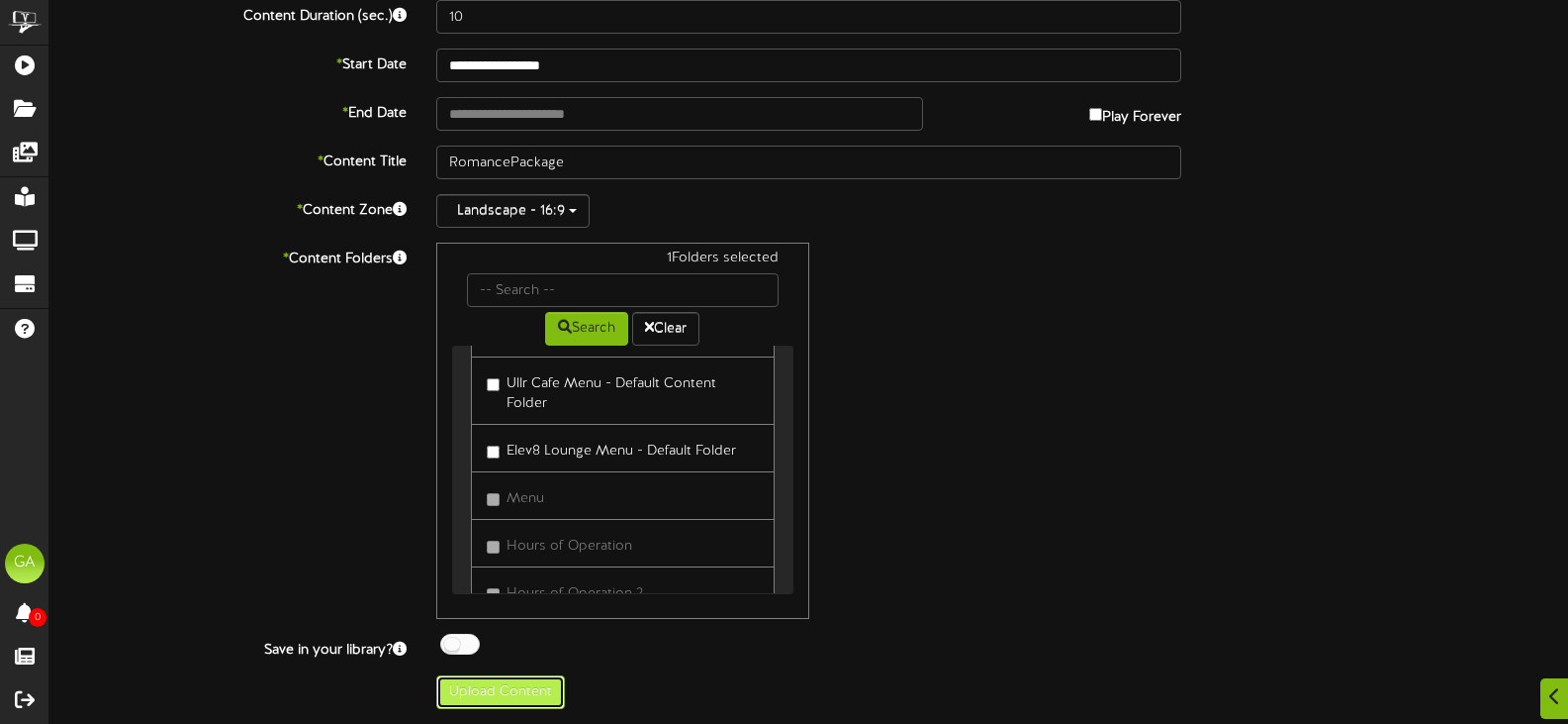
click at [546, 691] on button "Upload Content" at bounding box center [500, 692] width 129 height 34
type input "**********"
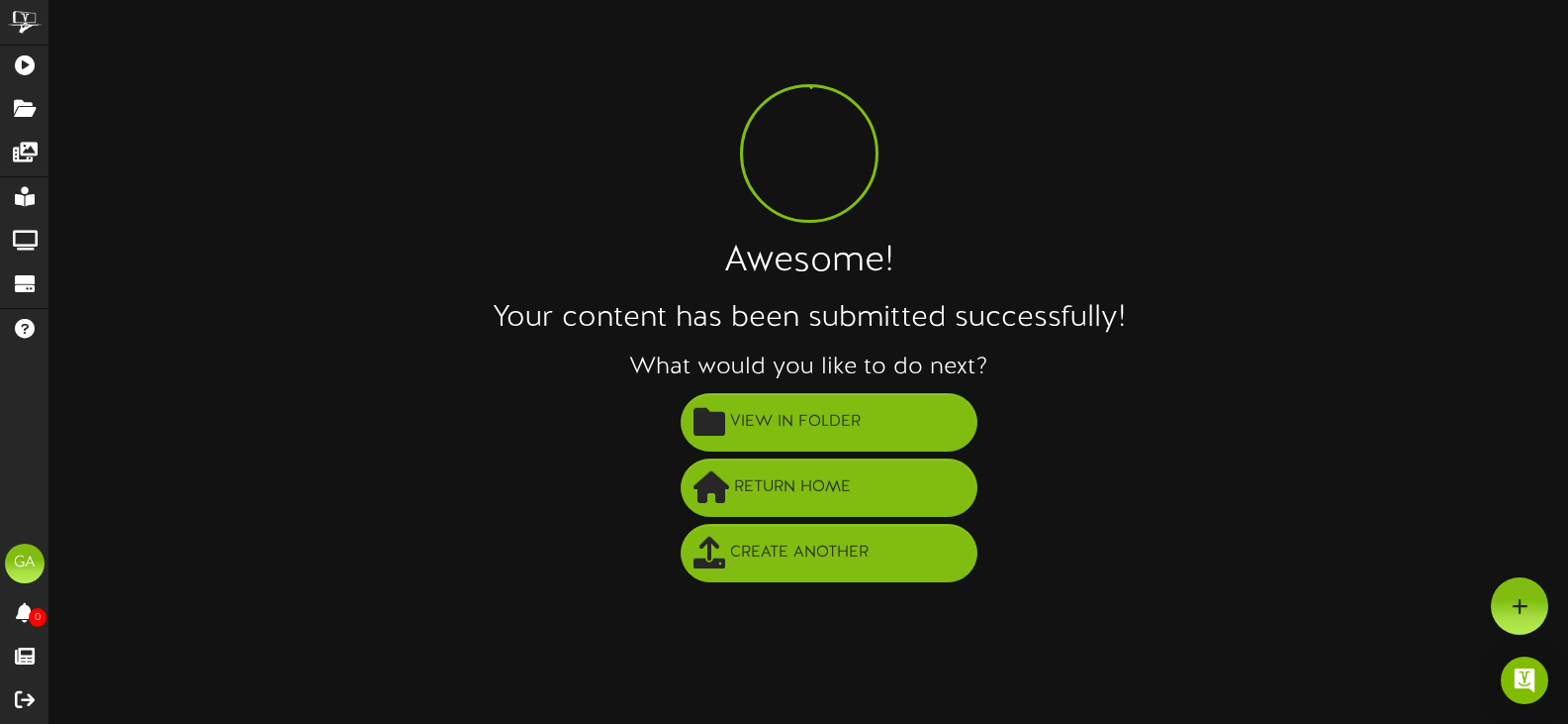
scroll to position [0, 0]
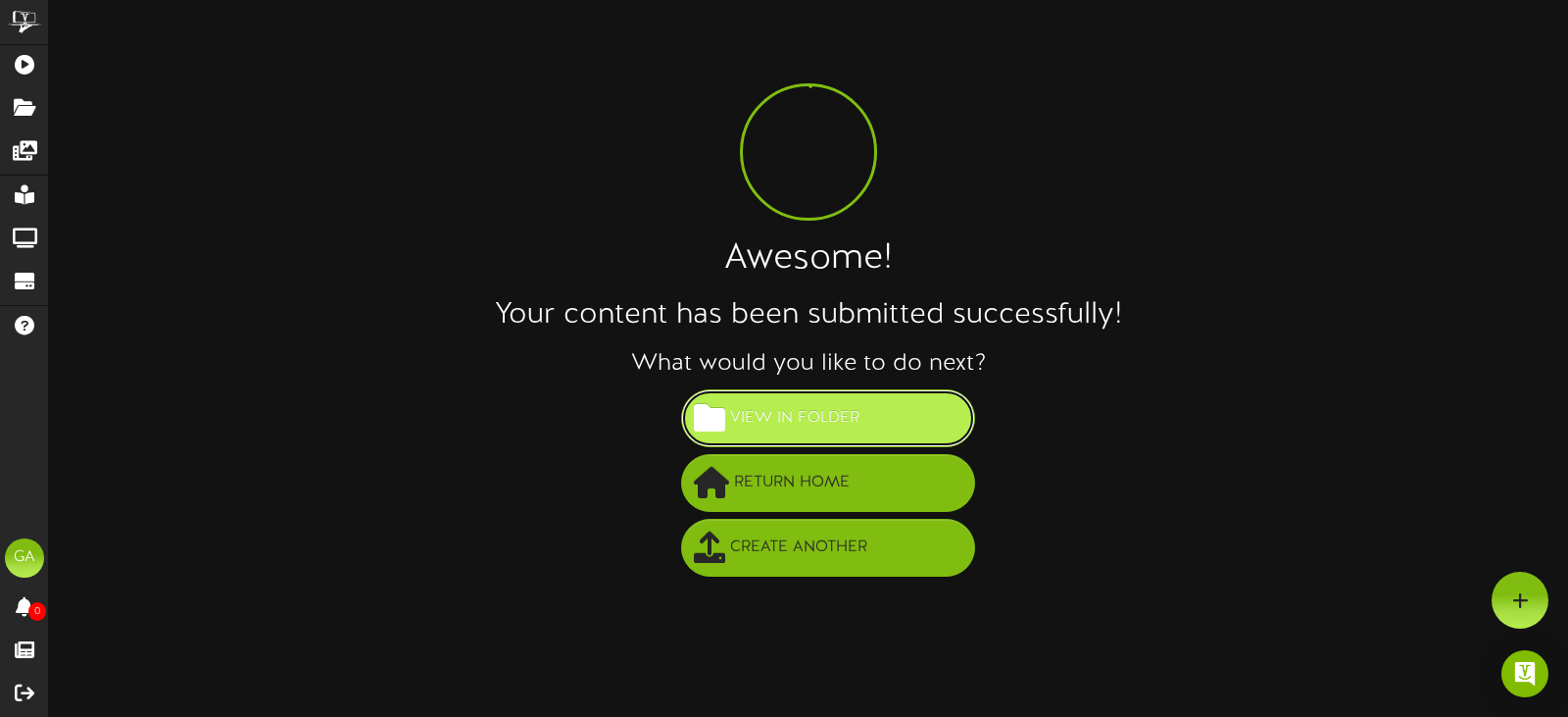
click at [764, 424] on span "View in Folder" at bounding box center [794, 417] width 139 height 33
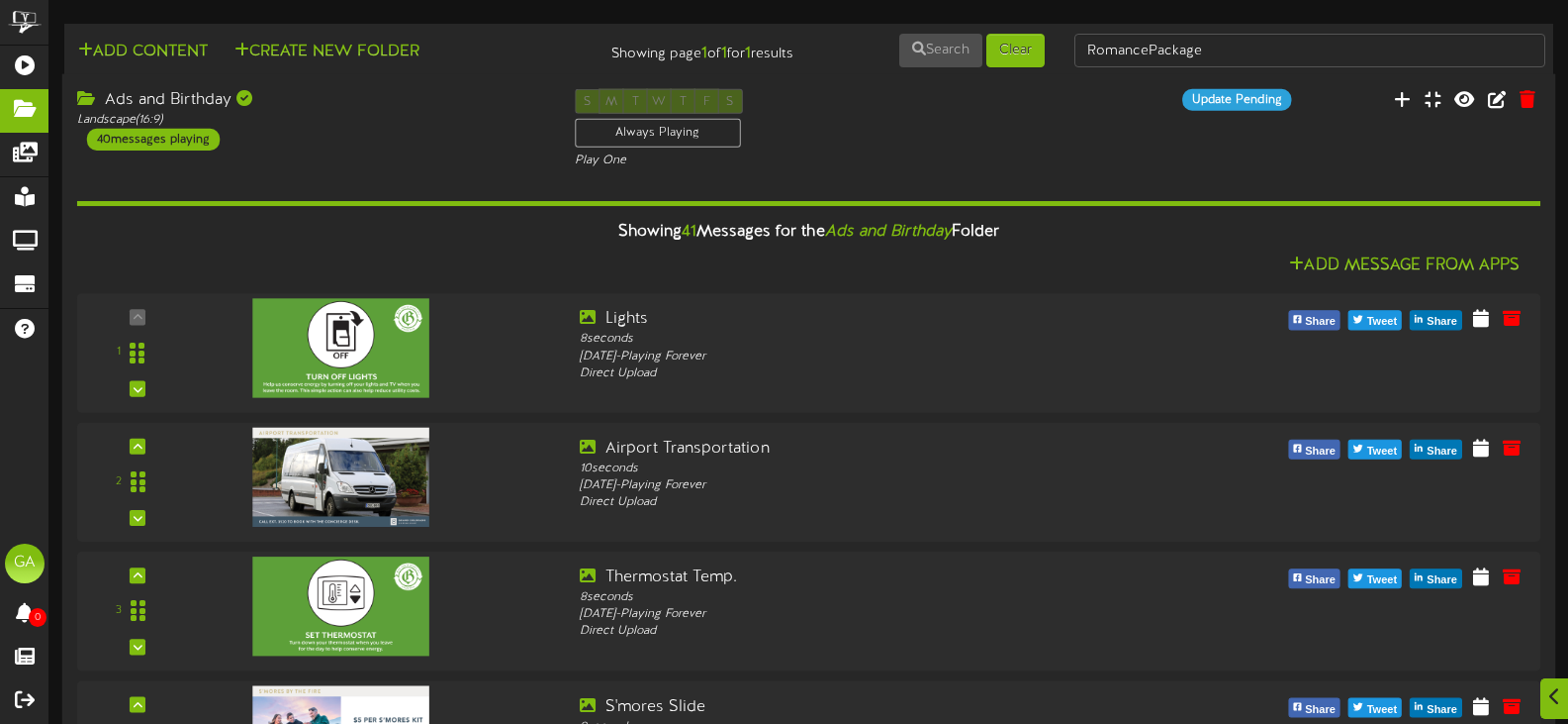
scroll to position [4878, 0]
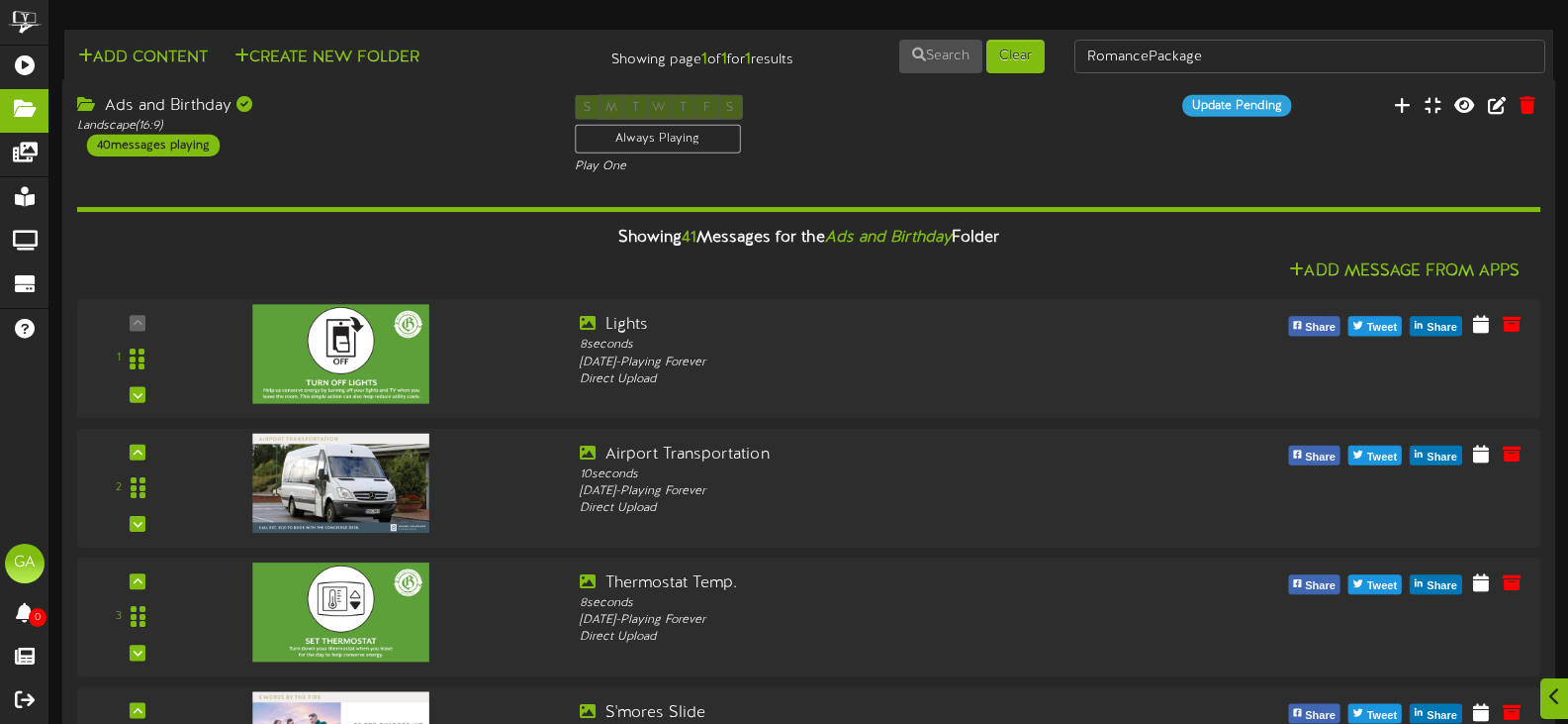
drag, startPoint x: 205, startPoint y: 365, endPoint x: 205, endPoint y: 424, distance: 59.0
